Goal: Transaction & Acquisition: Purchase product/service

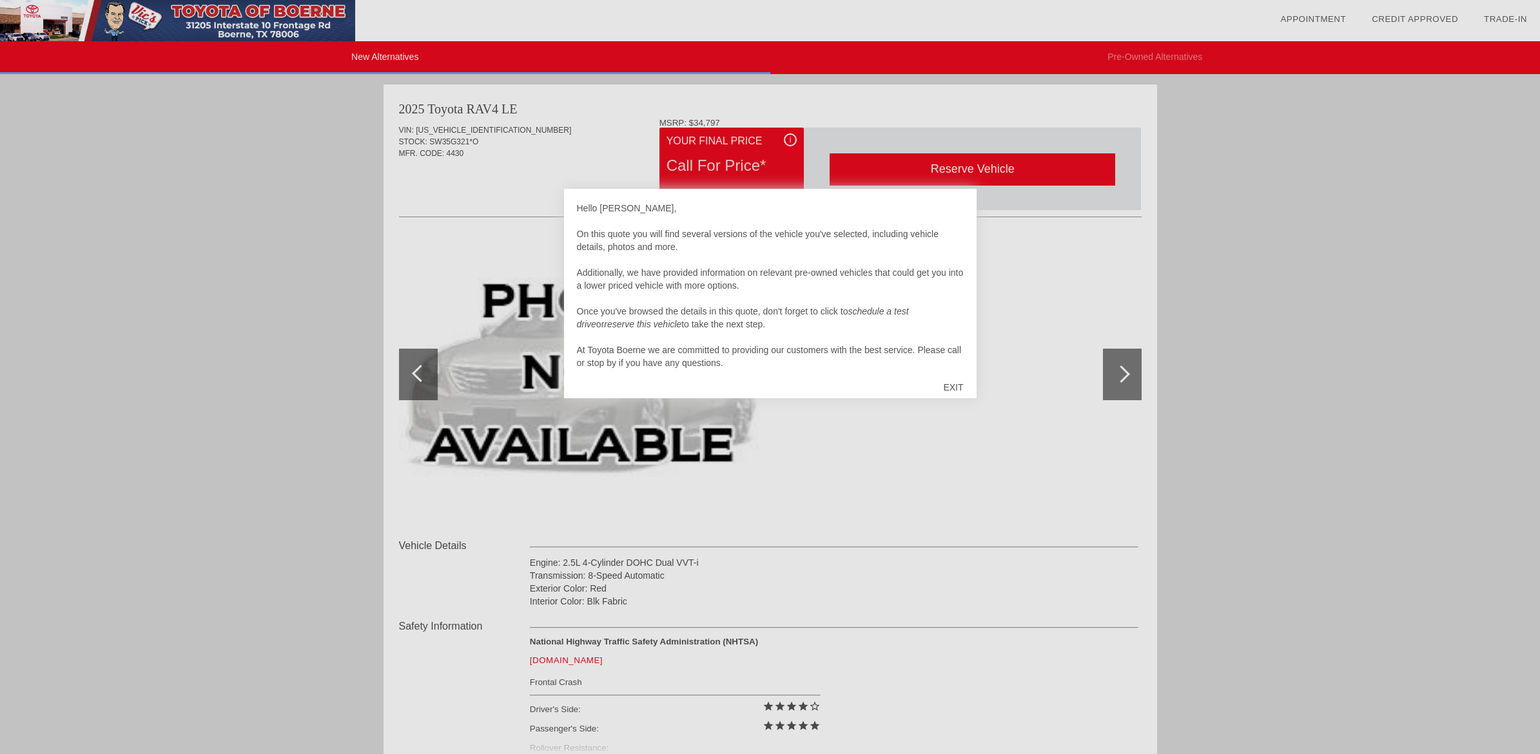
click at [959, 375] on div "EXIT" at bounding box center [953, 387] width 46 height 39
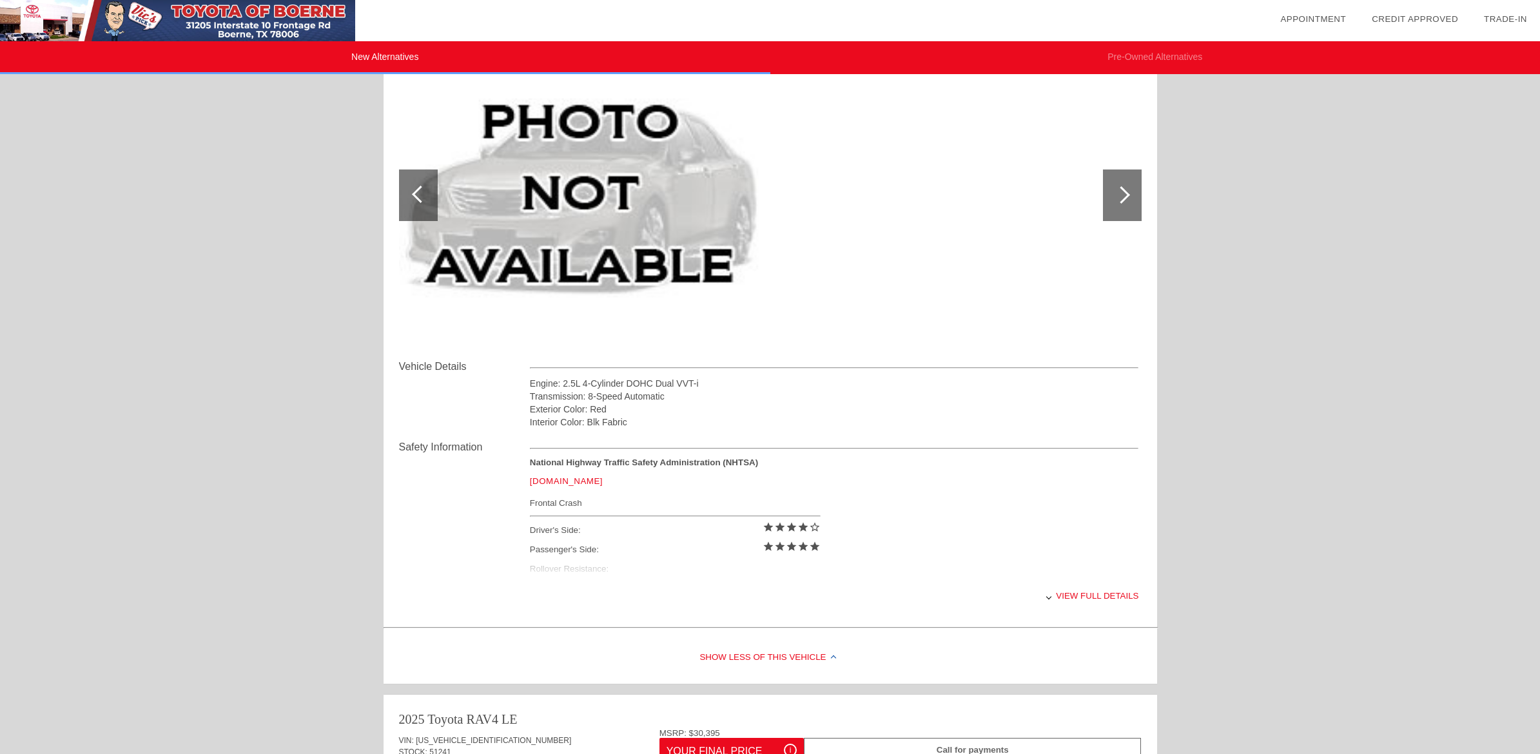
scroll to position [354, 0]
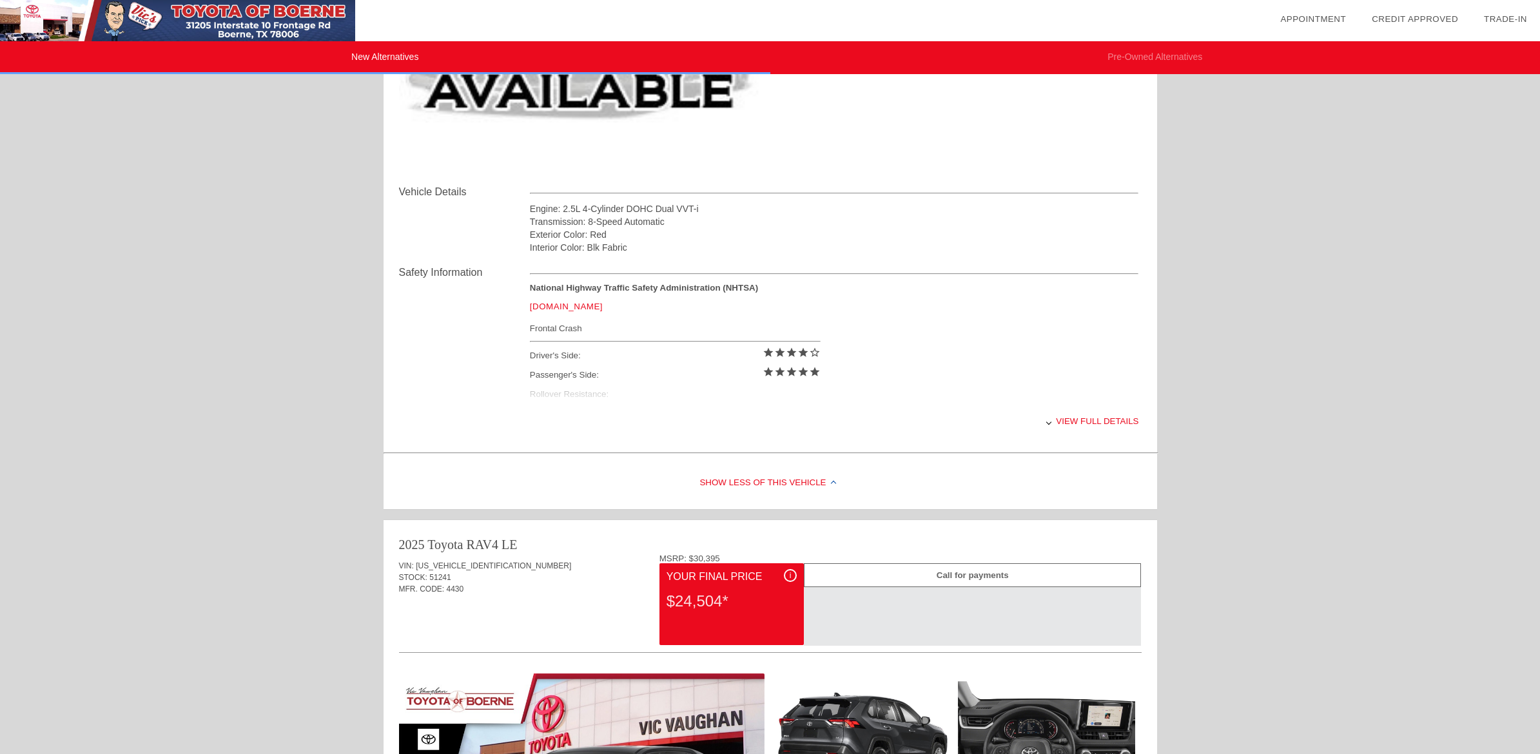
click at [1028, 416] on div "View full details" at bounding box center [834, 422] width 609 height 32
click at [1037, 426] on div "View less details" at bounding box center [834, 422] width 609 height 32
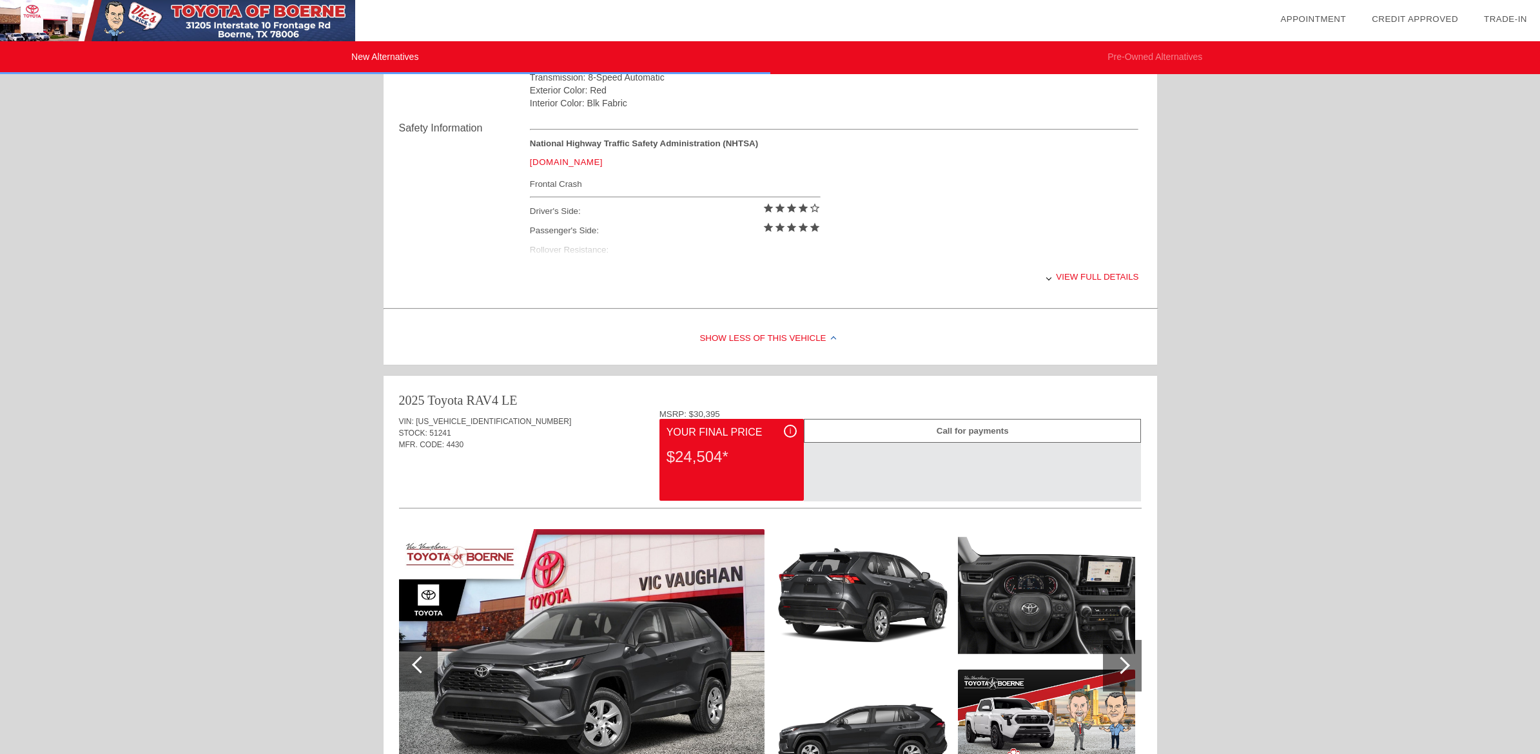
click at [1042, 284] on div "View full details" at bounding box center [834, 277] width 609 height 32
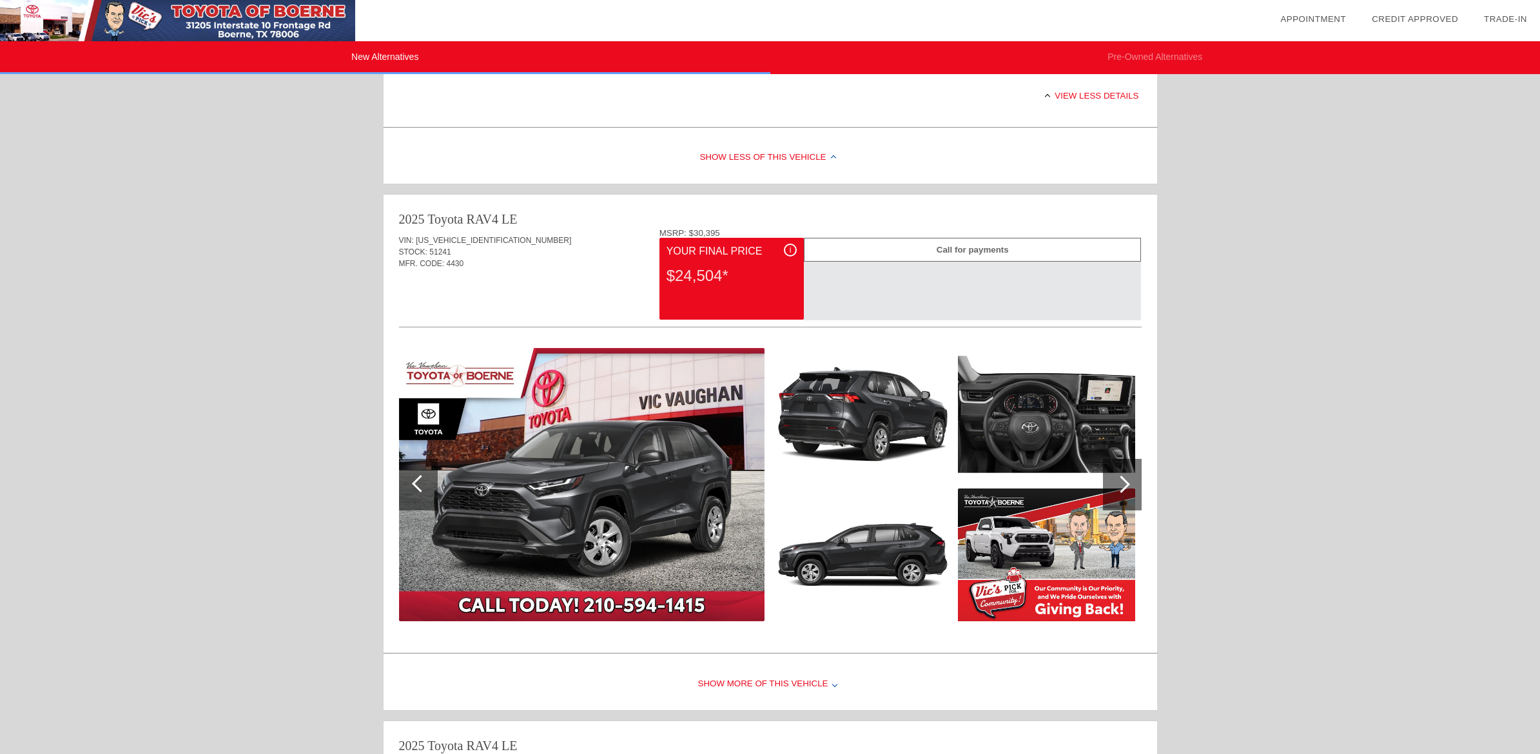
scroll to position [722, 0]
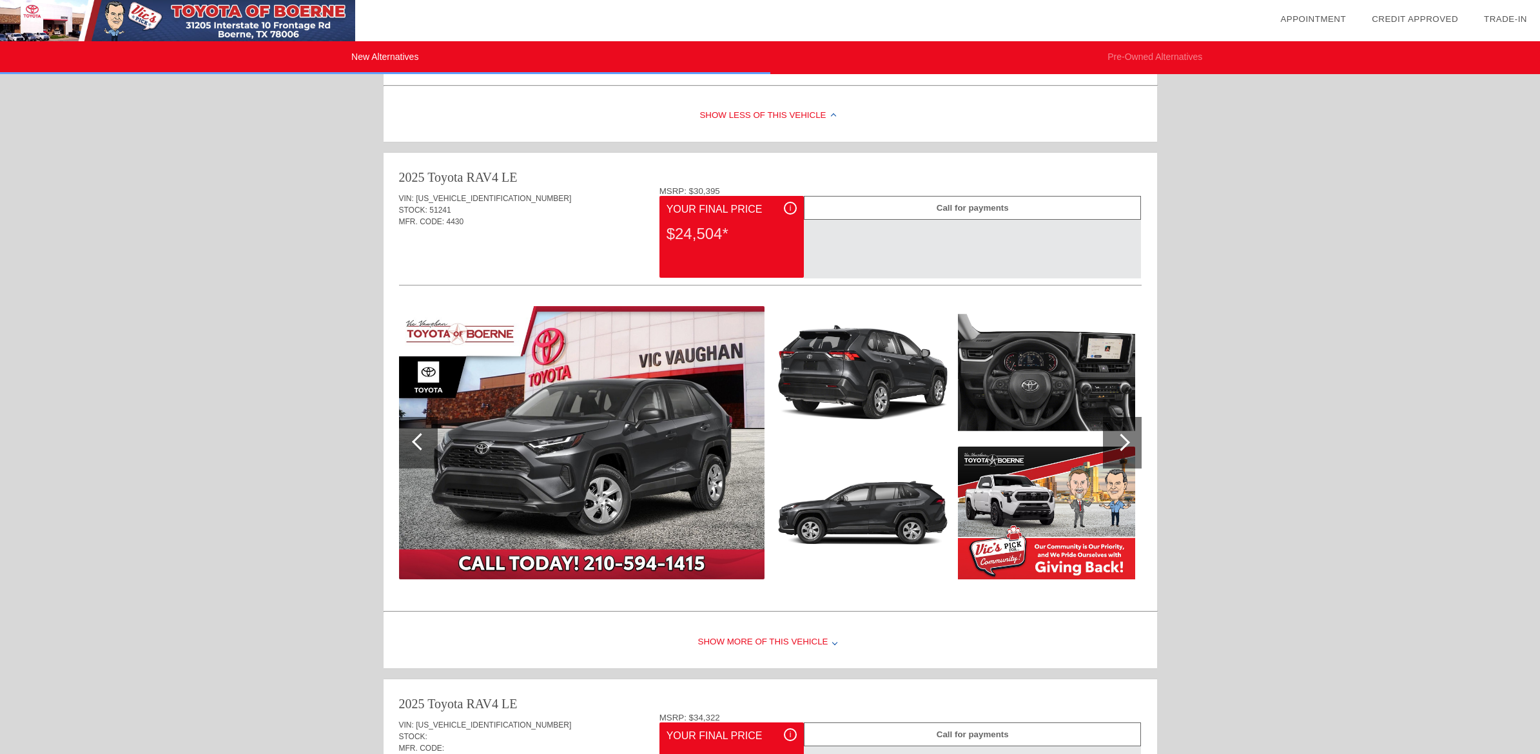
drag, startPoint x: 711, startPoint y: 208, endPoint x: 776, endPoint y: 226, distance: 67.0
click at [731, 221] on div "i Your Final Price $24,504*" at bounding box center [732, 237] width 144 height 82
click at [787, 210] on div "i" at bounding box center [790, 208] width 13 height 13
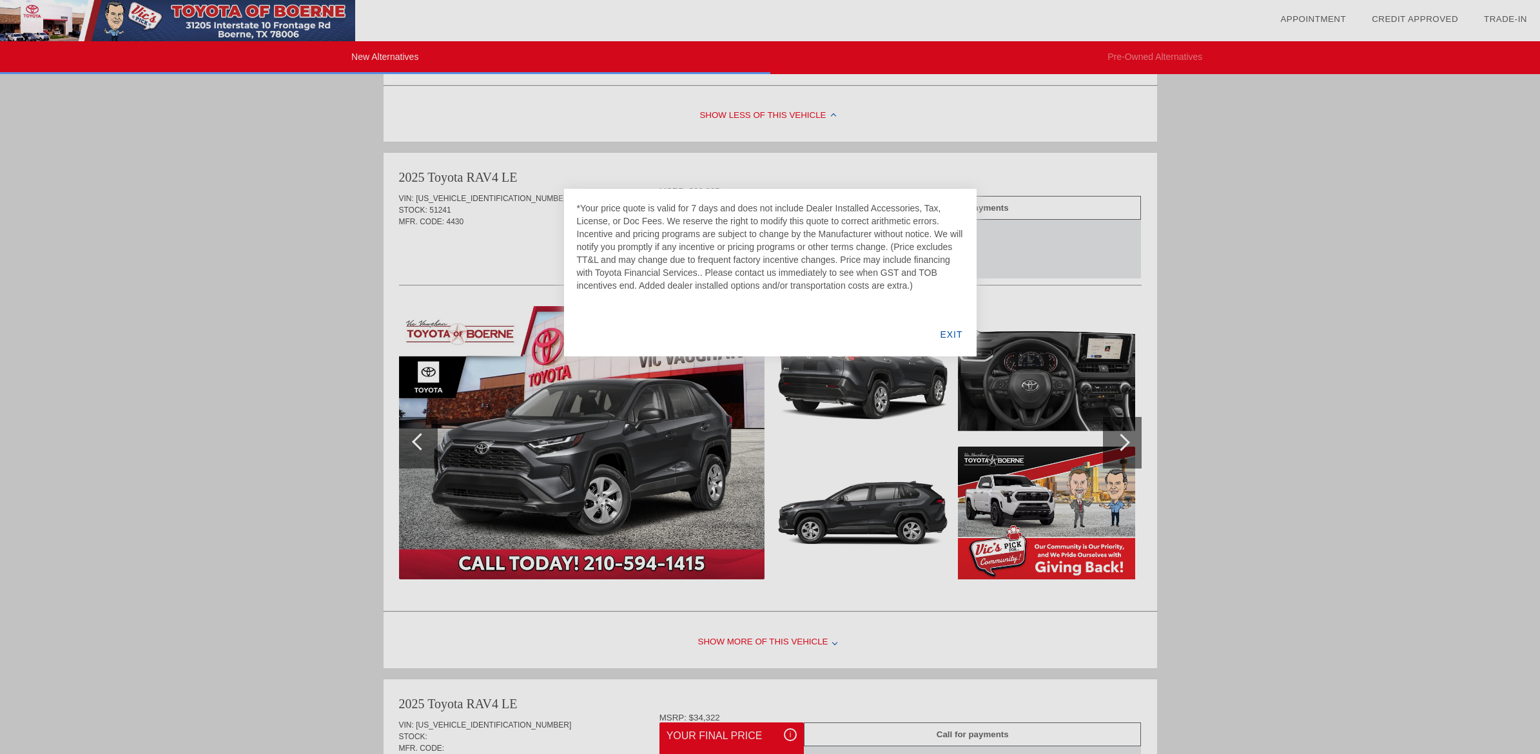
click at [1132, 267] on div at bounding box center [770, 377] width 1540 height 754
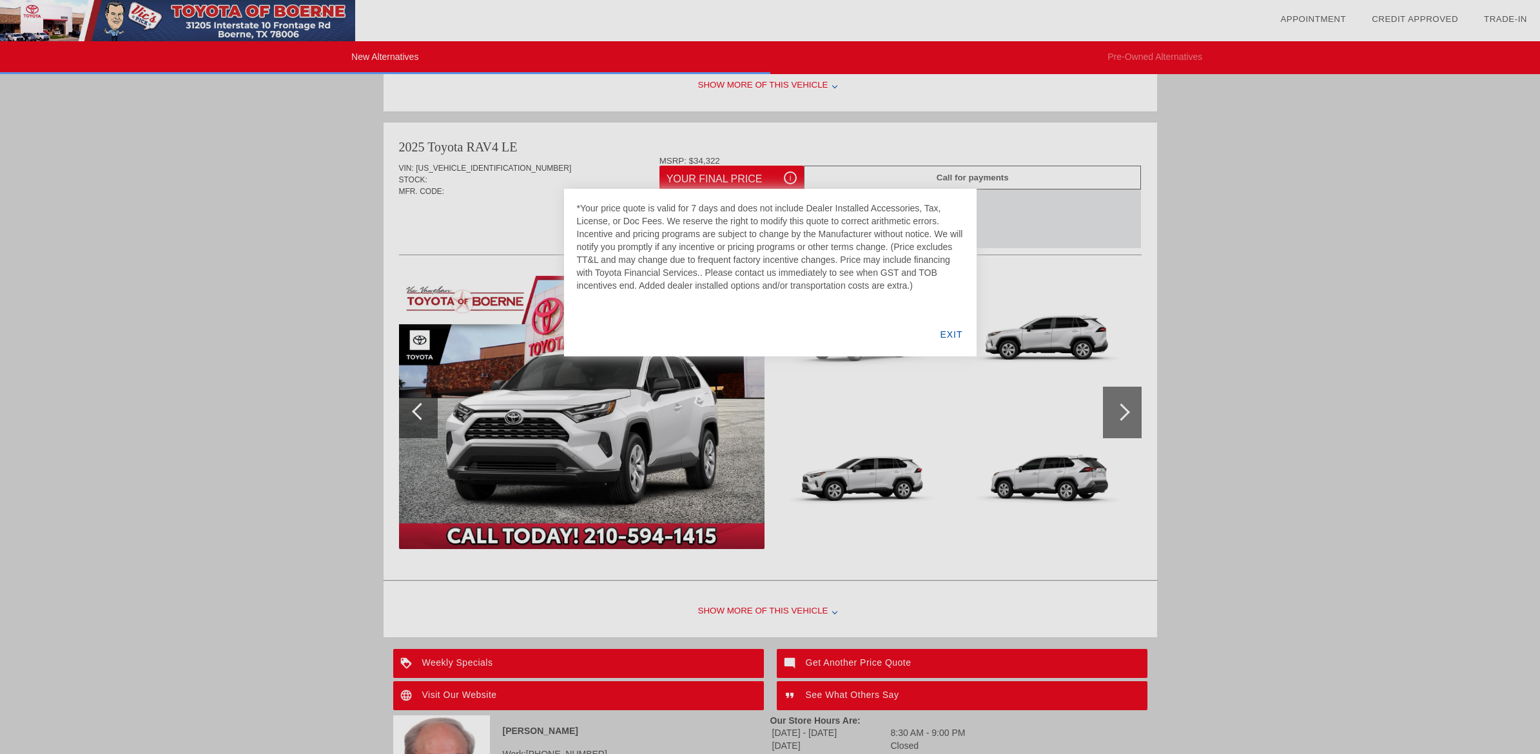
scroll to position [1321, 0]
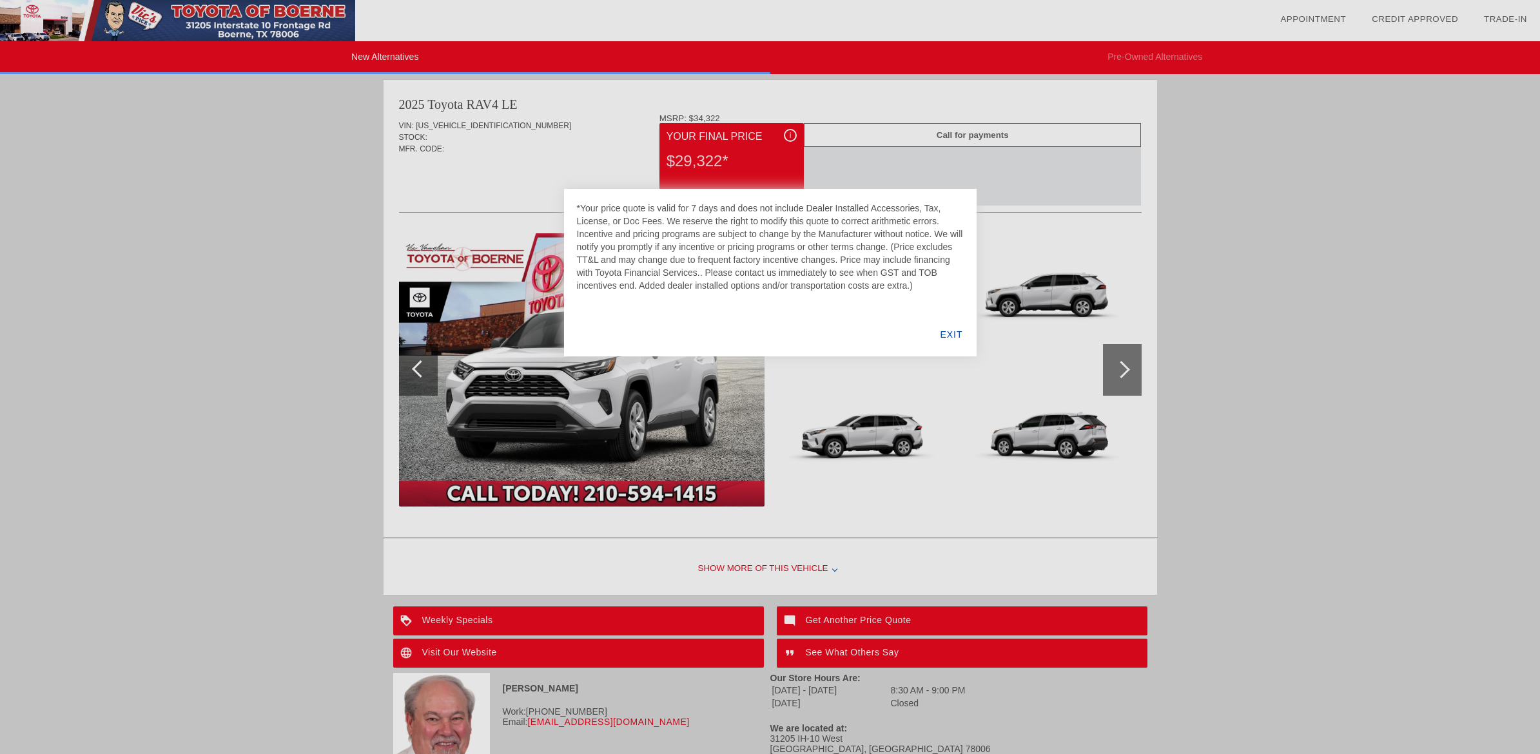
drag, startPoint x: 934, startPoint y: 340, endPoint x: 1006, endPoint y: 339, distance: 71.6
click at [935, 340] on div "EXIT" at bounding box center [952, 335] width 50 height 44
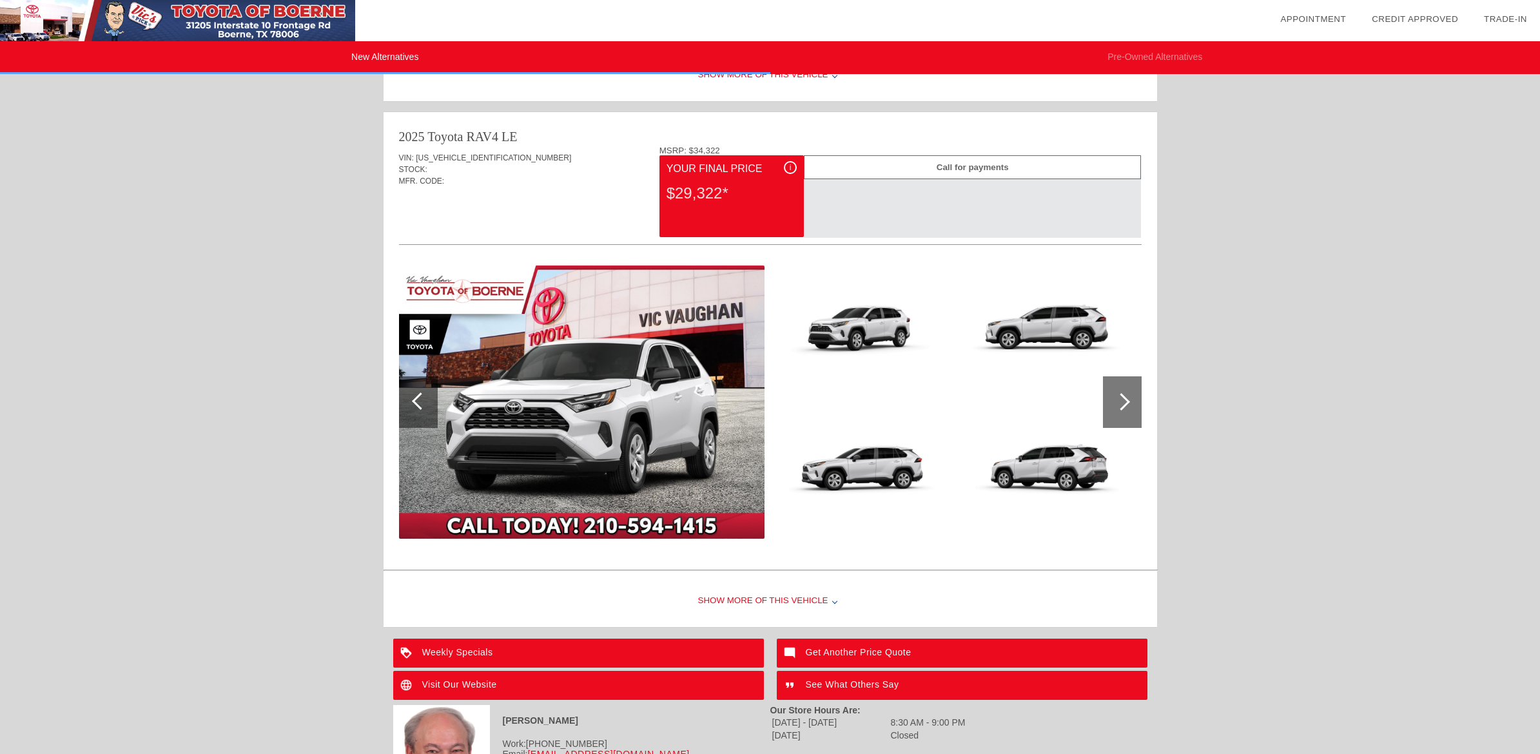
scroll to position [1288, 0]
click at [790, 168] on div "i" at bounding box center [790, 168] width 13 height 13
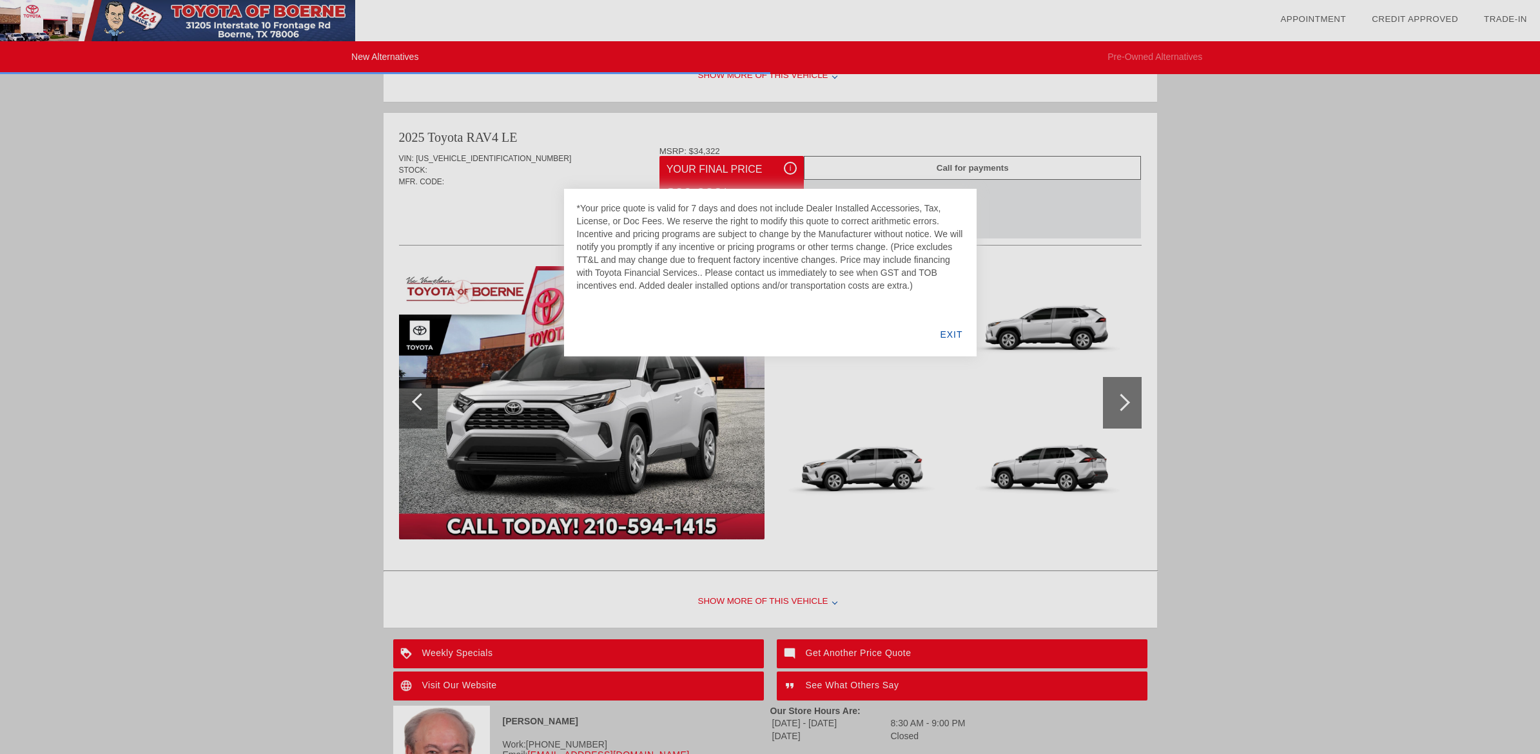
click at [790, 168] on div at bounding box center [770, 377] width 1540 height 754
drag, startPoint x: 1097, startPoint y: 221, endPoint x: 1199, endPoint y: 258, distance: 109.1
click at [1107, 222] on div at bounding box center [770, 377] width 1540 height 754
drag, startPoint x: 948, startPoint y: 335, endPoint x: 1105, endPoint y: 329, distance: 157.4
click at [949, 334] on div "EXIT" at bounding box center [952, 335] width 50 height 44
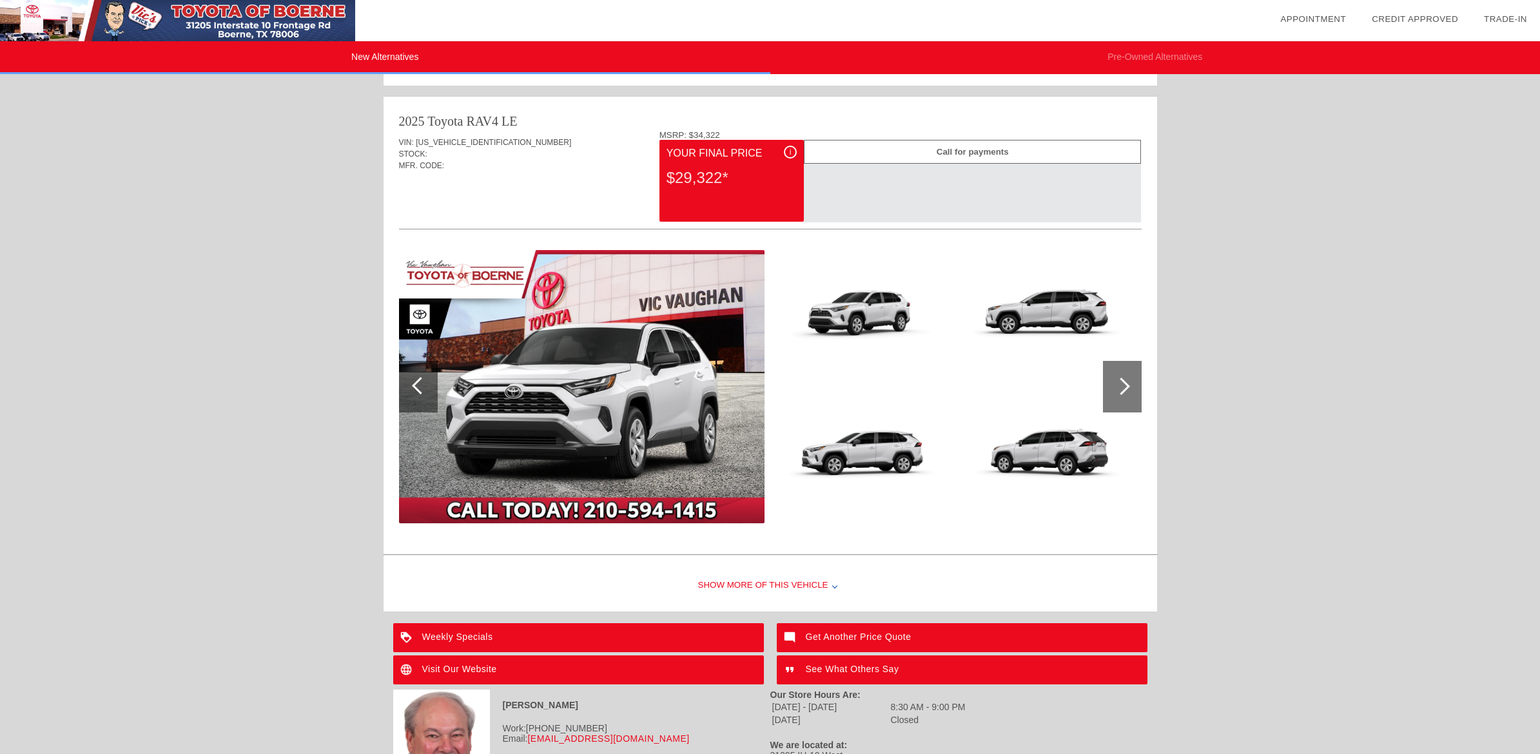
scroll to position [1319, 0]
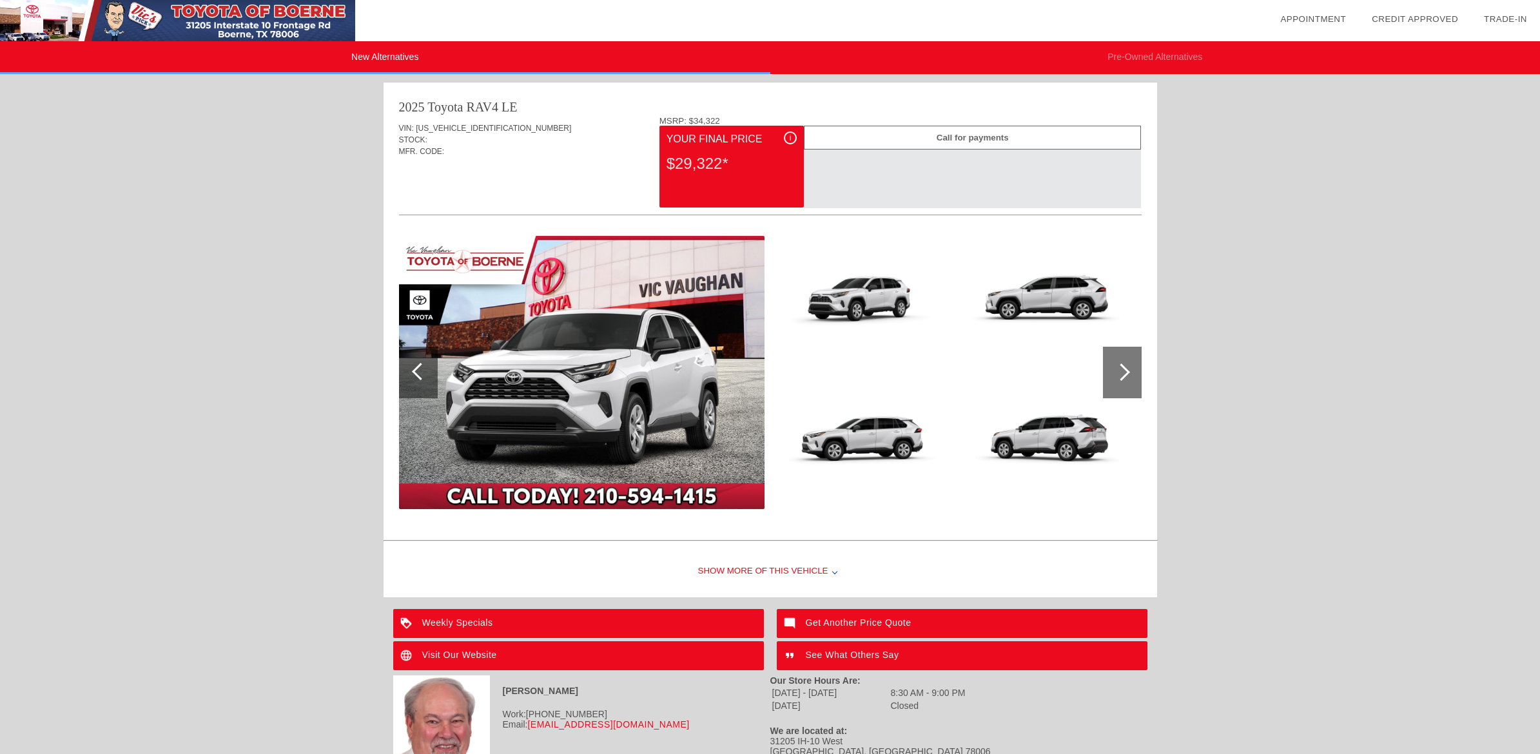
click at [829, 566] on div "Show More of this Vehicle" at bounding box center [771, 572] width 774 height 52
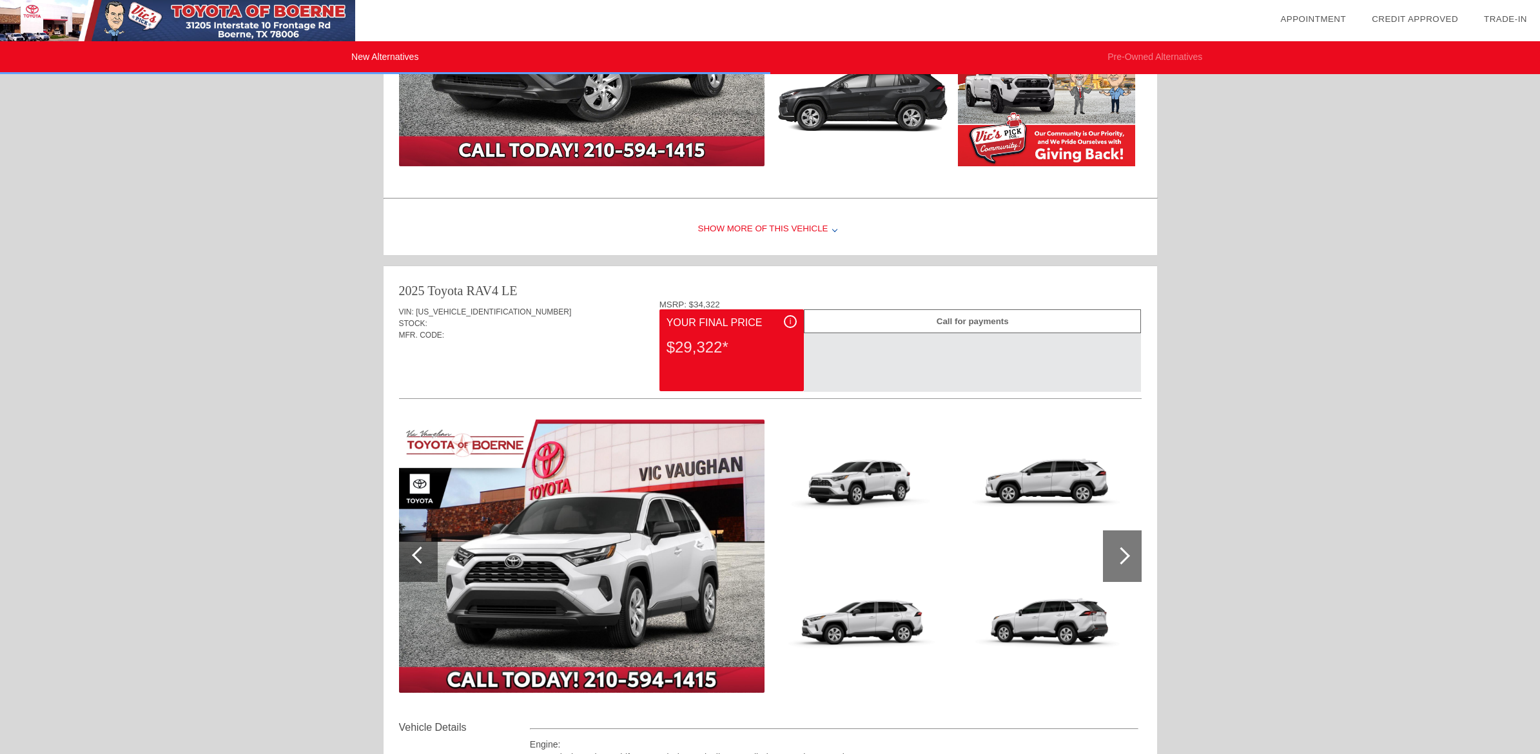
scroll to position [1125, 0]
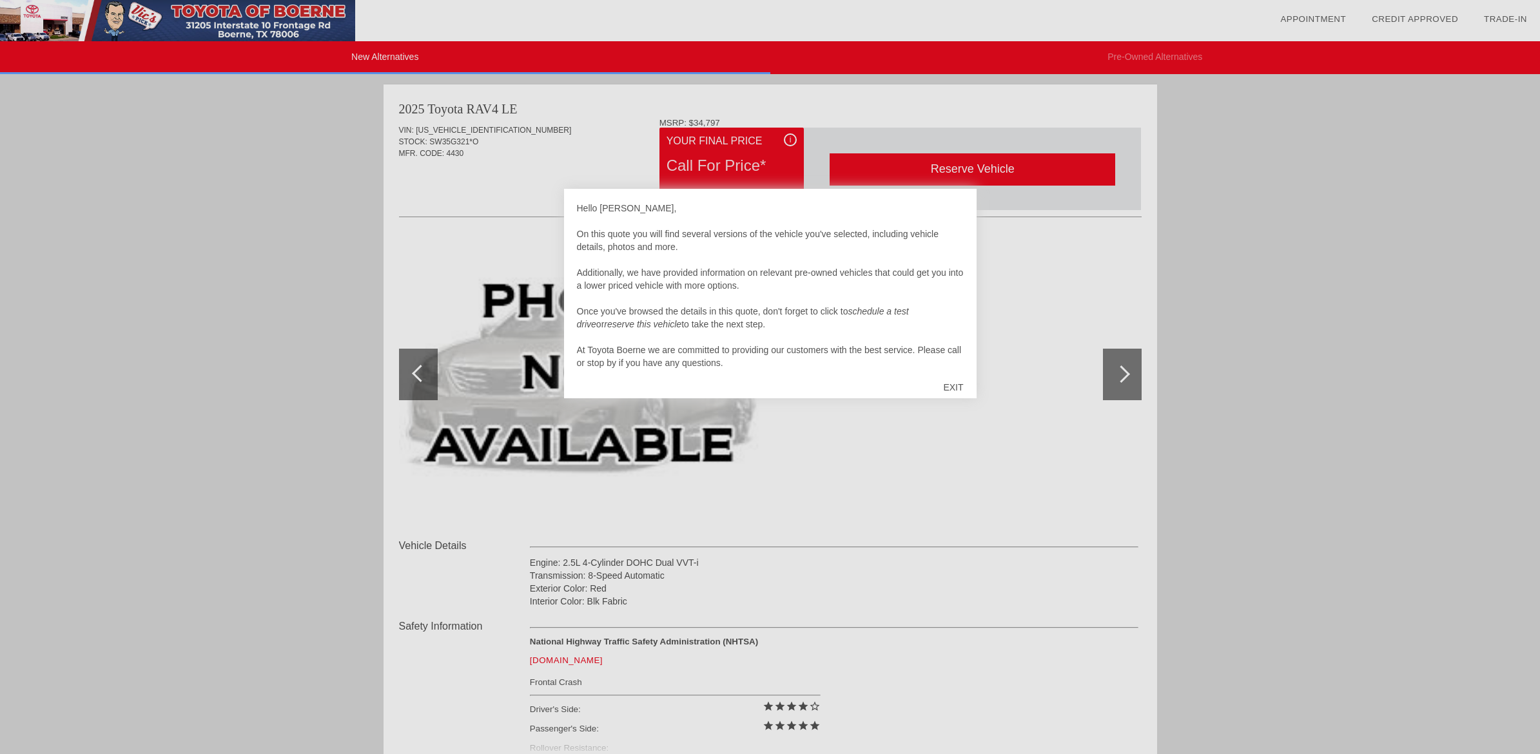
click at [945, 391] on div "EXIT" at bounding box center [953, 387] width 46 height 39
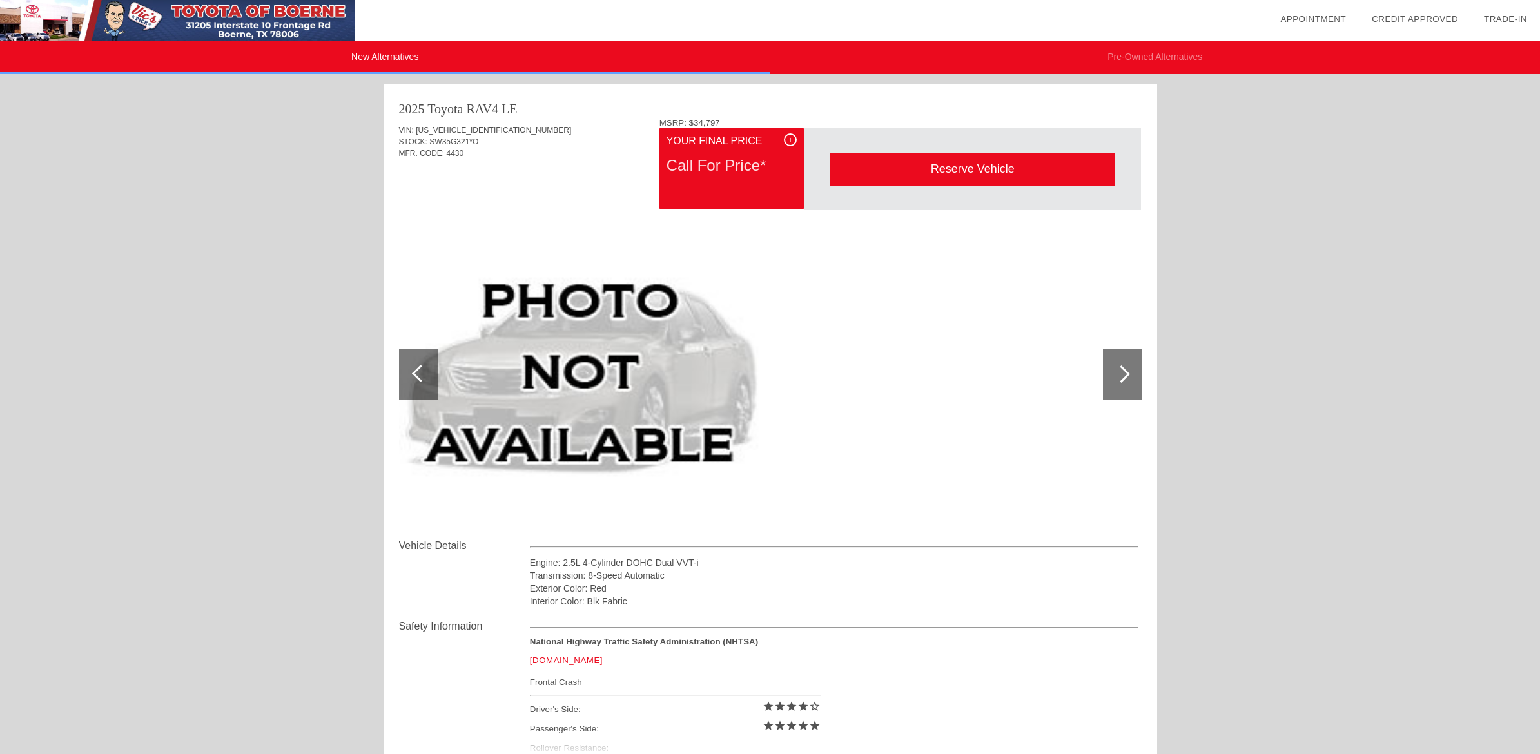
click at [791, 137] on div "i" at bounding box center [790, 139] width 13 height 13
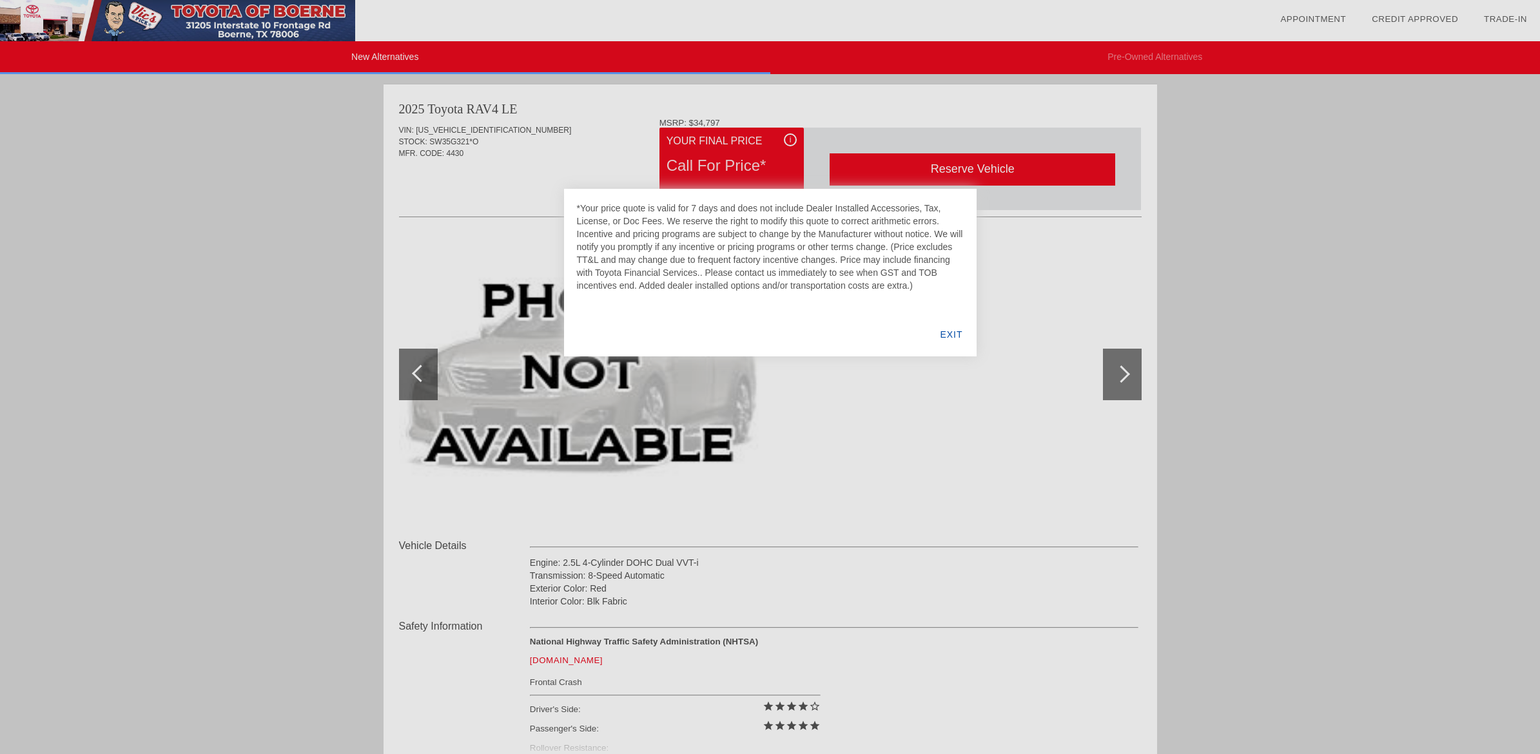
click at [829, 420] on div at bounding box center [770, 377] width 1540 height 754
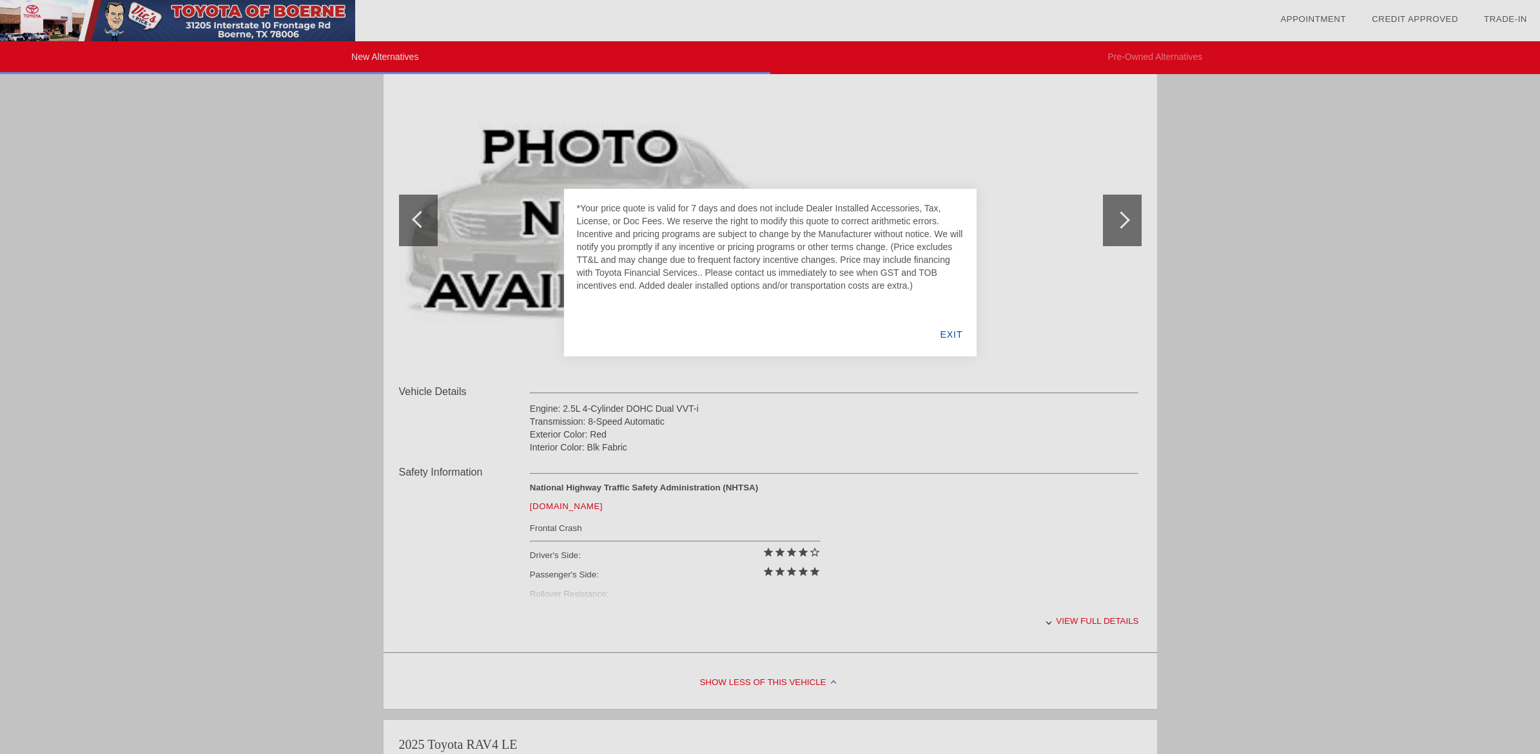
click at [855, 446] on div at bounding box center [770, 377] width 1540 height 754
click at [729, 682] on div at bounding box center [770, 377] width 1540 height 754
click at [1045, 627] on div at bounding box center [770, 377] width 1540 height 754
click at [1057, 623] on div at bounding box center [770, 377] width 1540 height 754
click at [1072, 619] on div at bounding box center [770, 377] width 1540 height 754
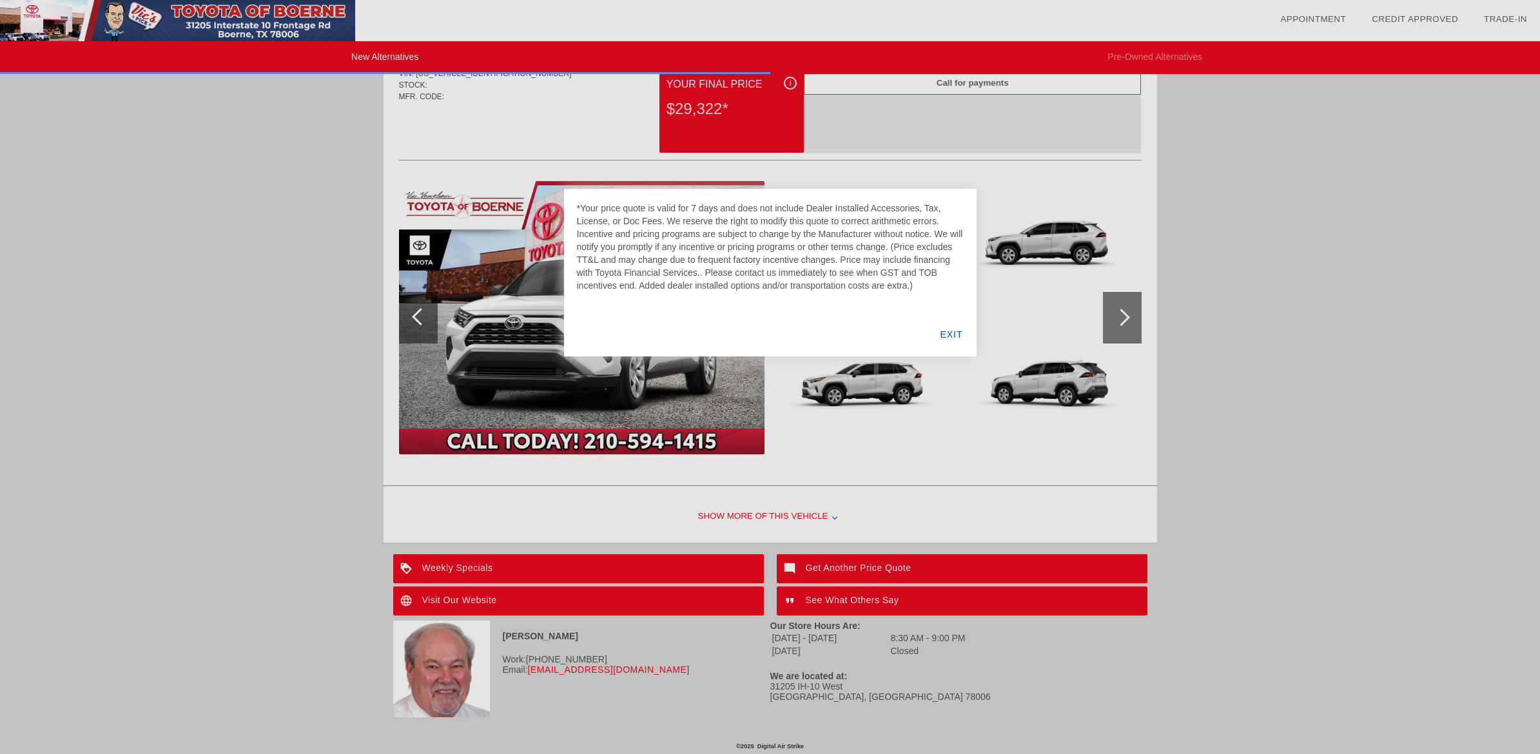
scroll to position [1376, 0]
